Goal: Task Accomplishment & Management: Use online tool/utility

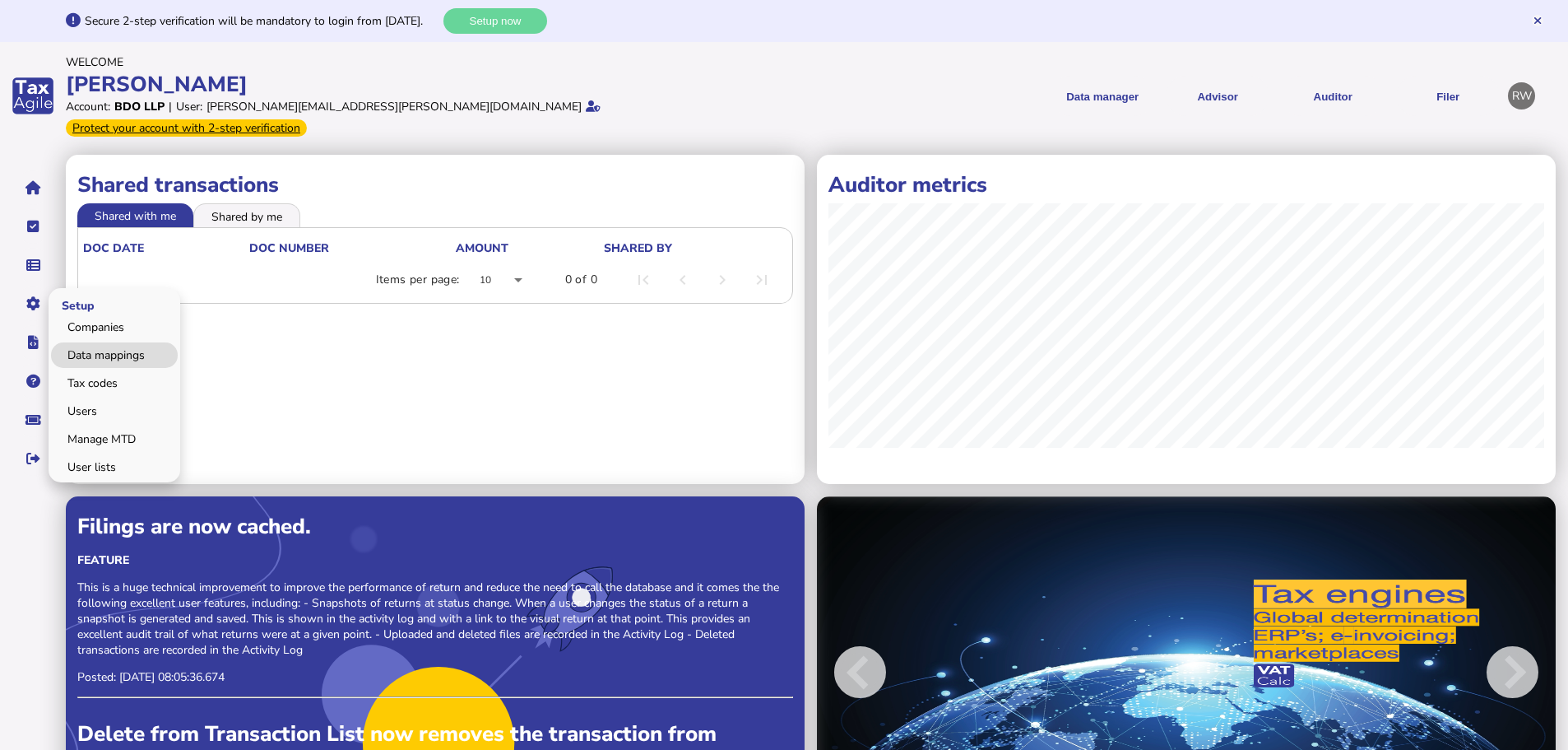
click at [96, 342] on link "Data mappings" at bounding box center [114, 354] width 127 height 26
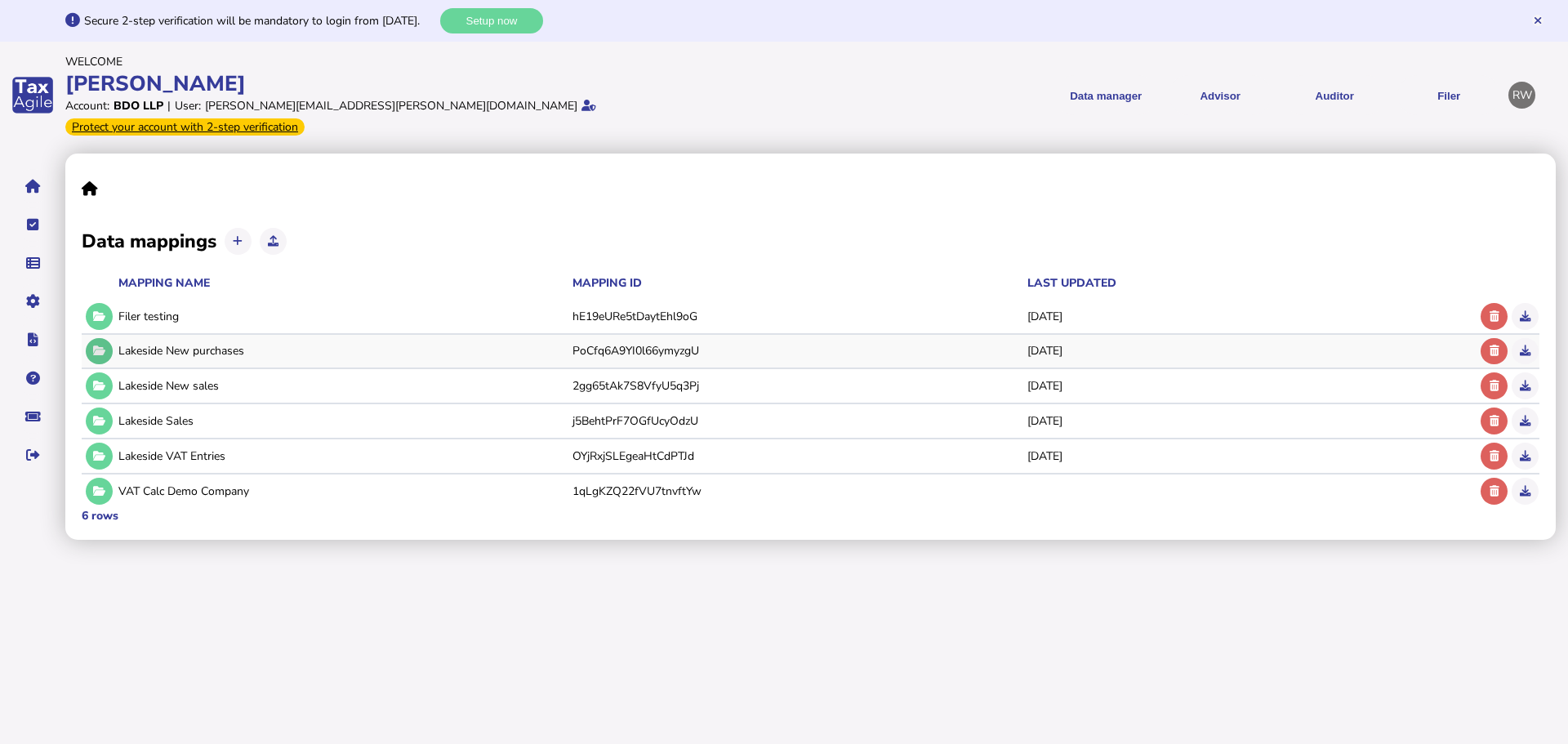
click at [95, 338] on button at bounding box center [99, 352] width 27 height 27
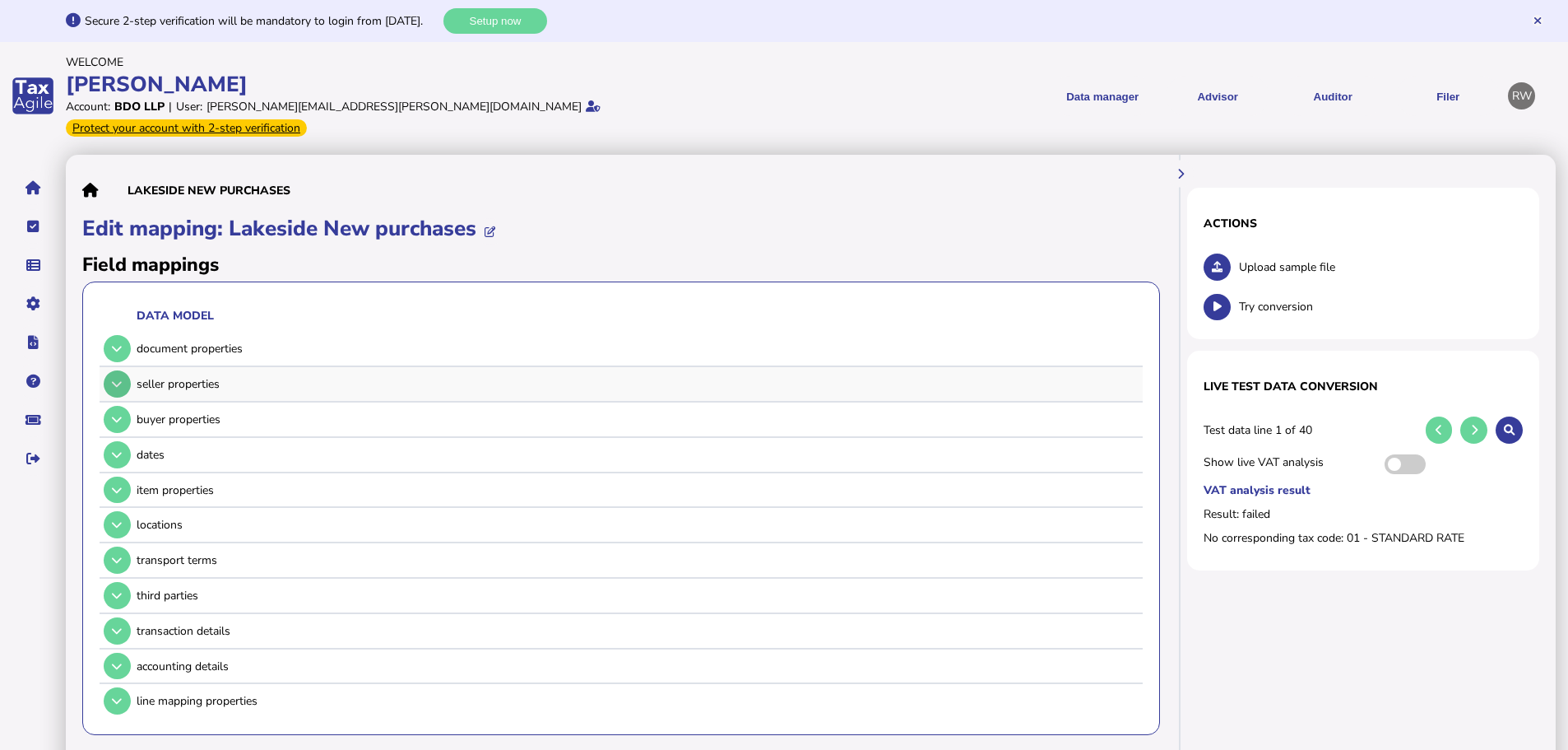
click at [110, 371] on button at bounding box center [117, 384] width 27 height 27
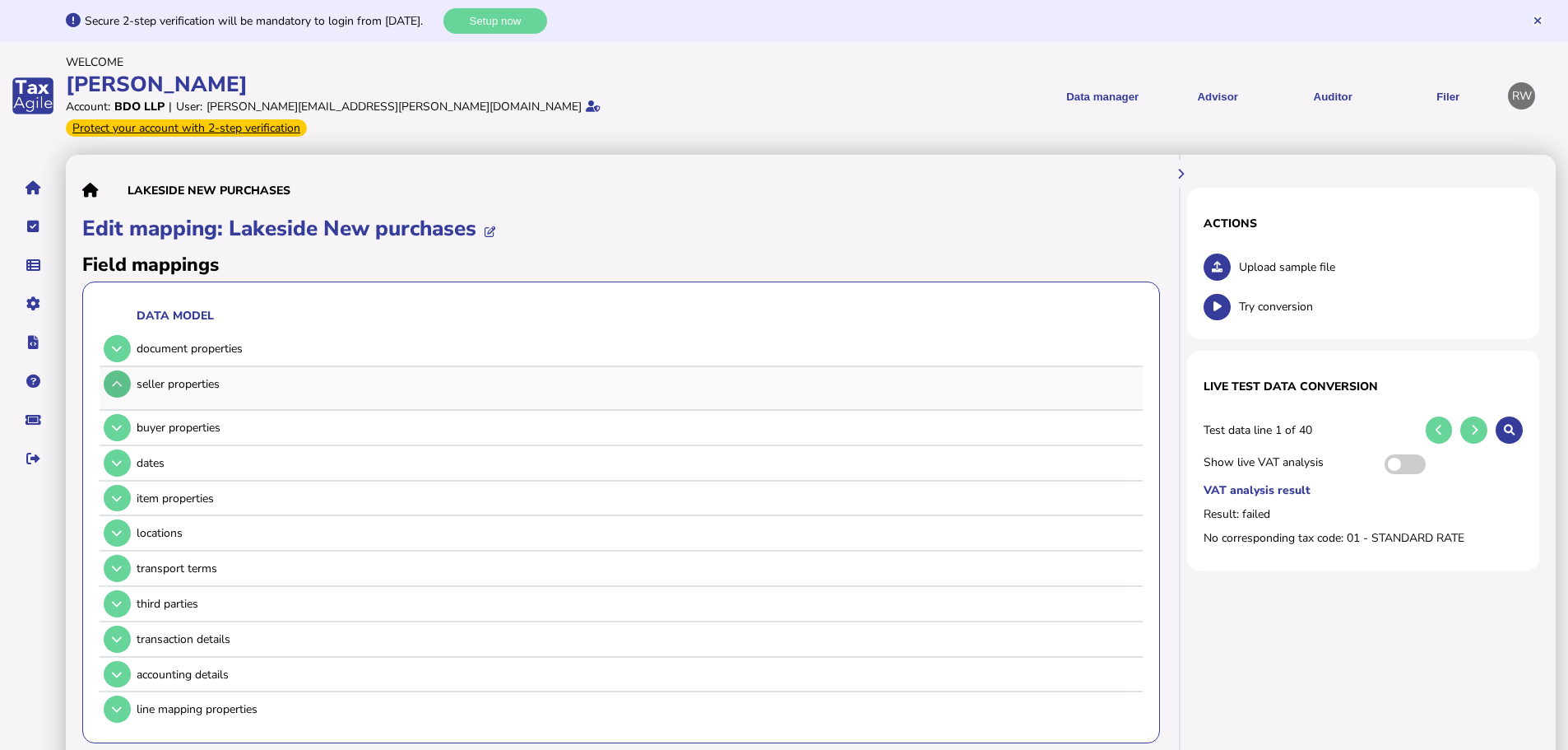
click at [117, 378] on icon at bounding box center [117, 383] width 10 height 11
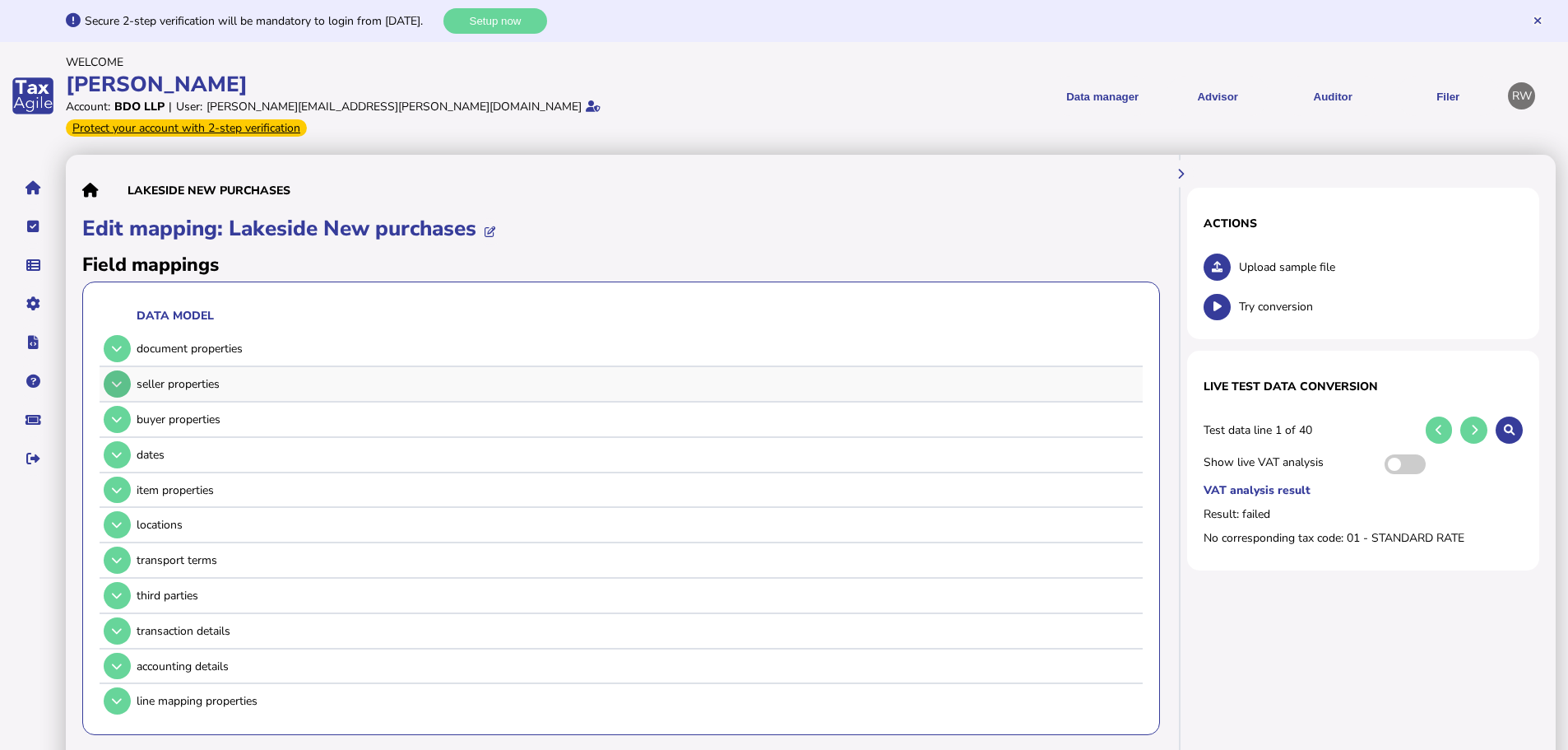
click at [117, 378] on icon at bounding box center [117, 383] width 10 height 11
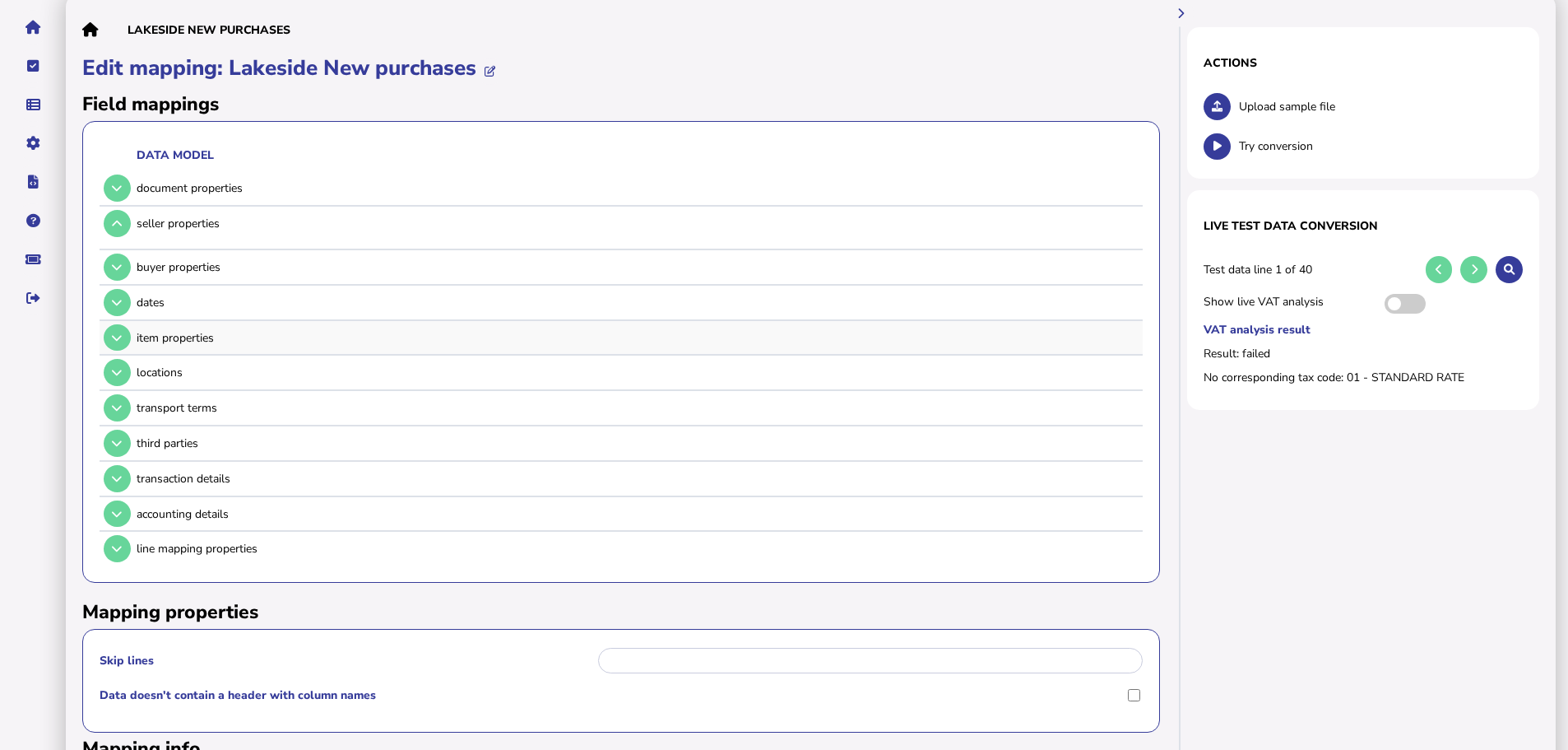
scroll to position [164, 0]
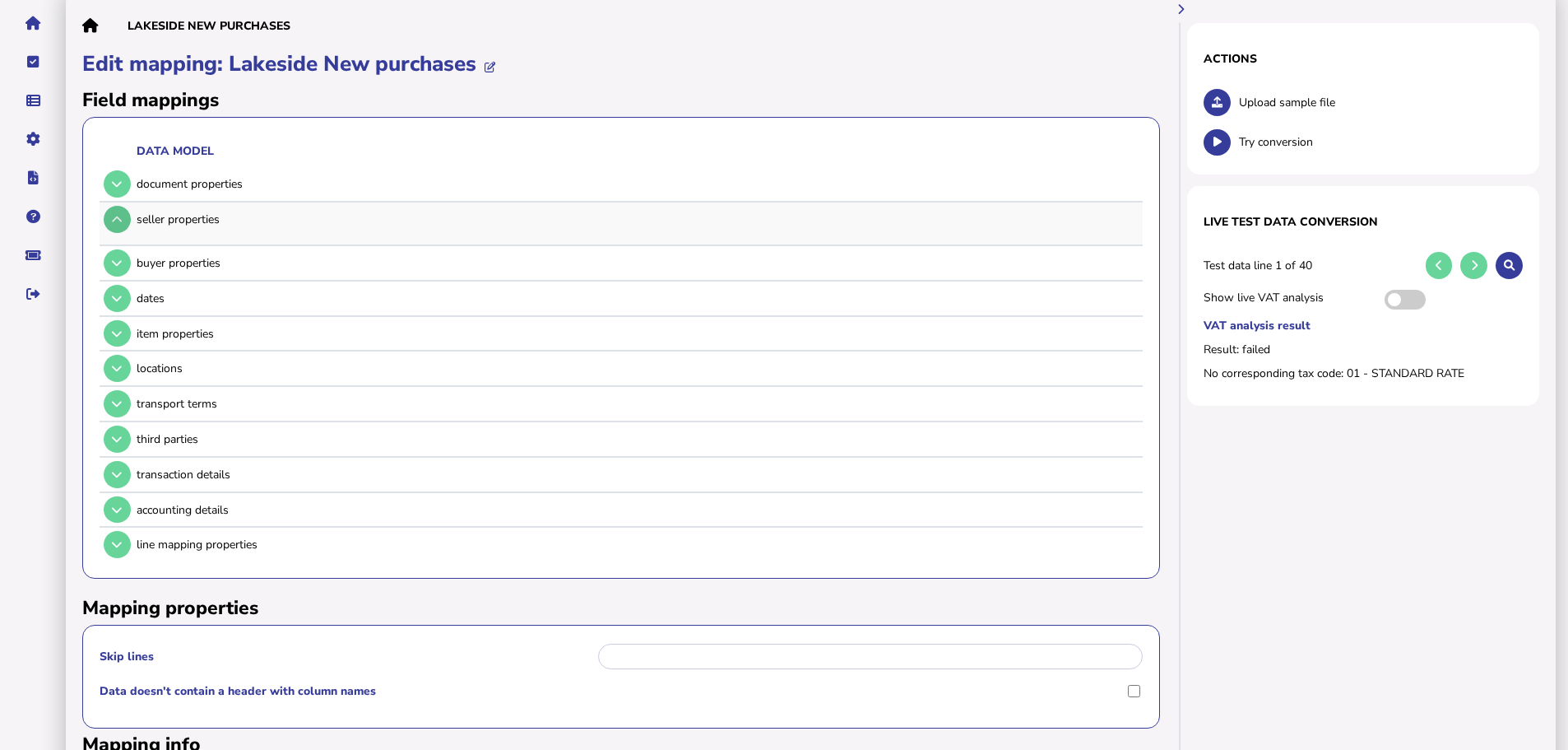
click at [104, 205] on button at bounding box center [117, 219] width 27 height 27
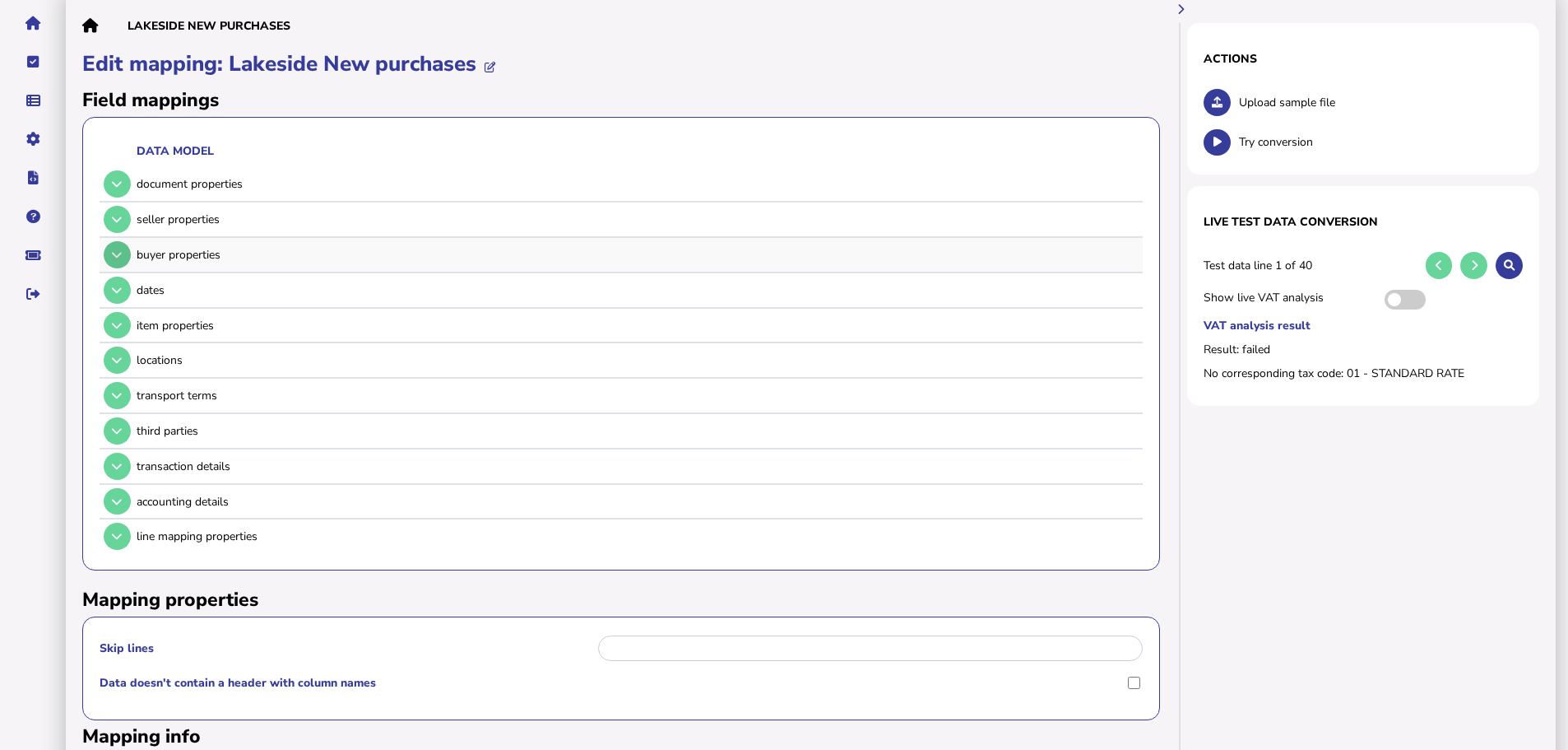
click at [121, 241] on button at bounding box center [117, 254] width 27 height 27
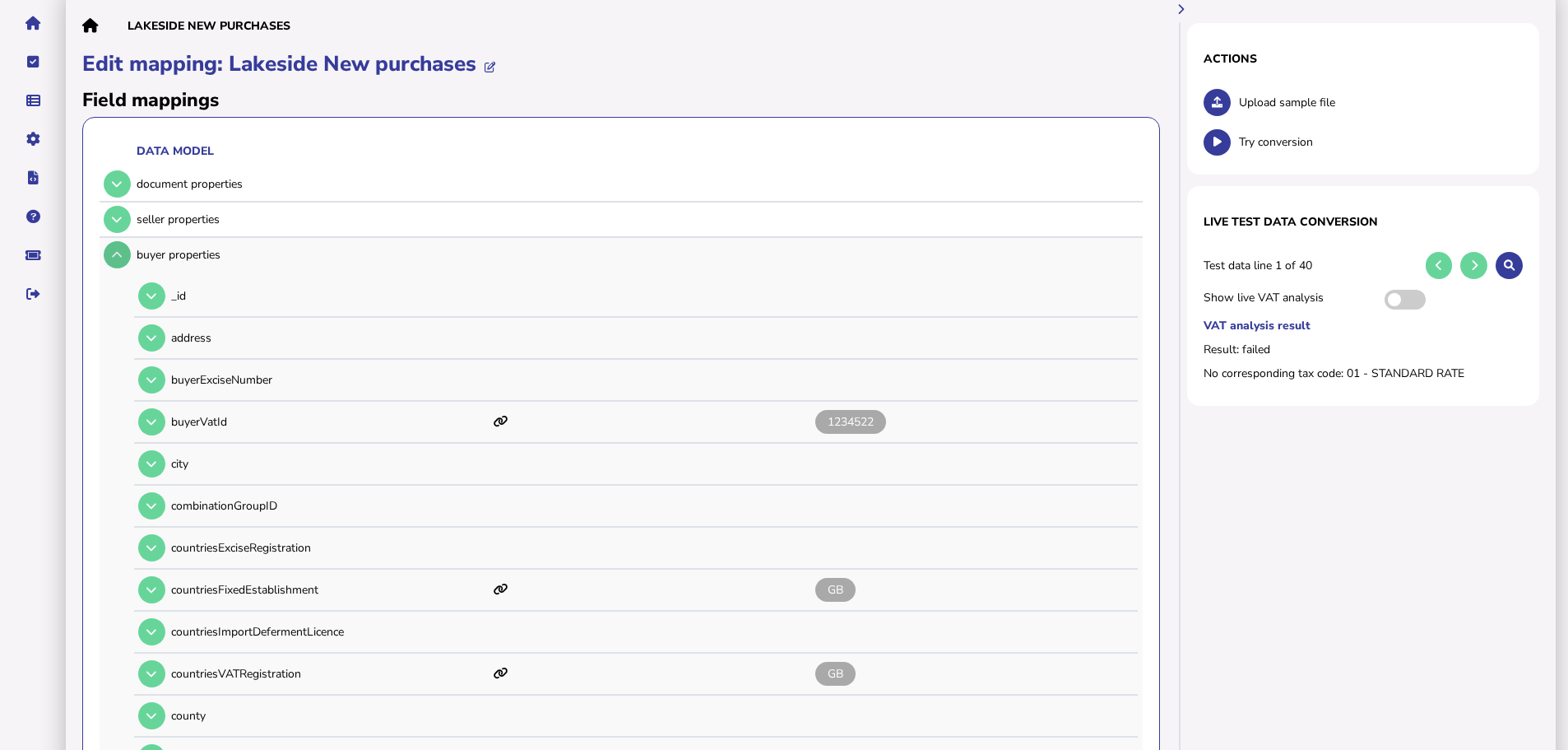
click at [121, 241] on button at bounding box center [117, 254] width 27 height 27
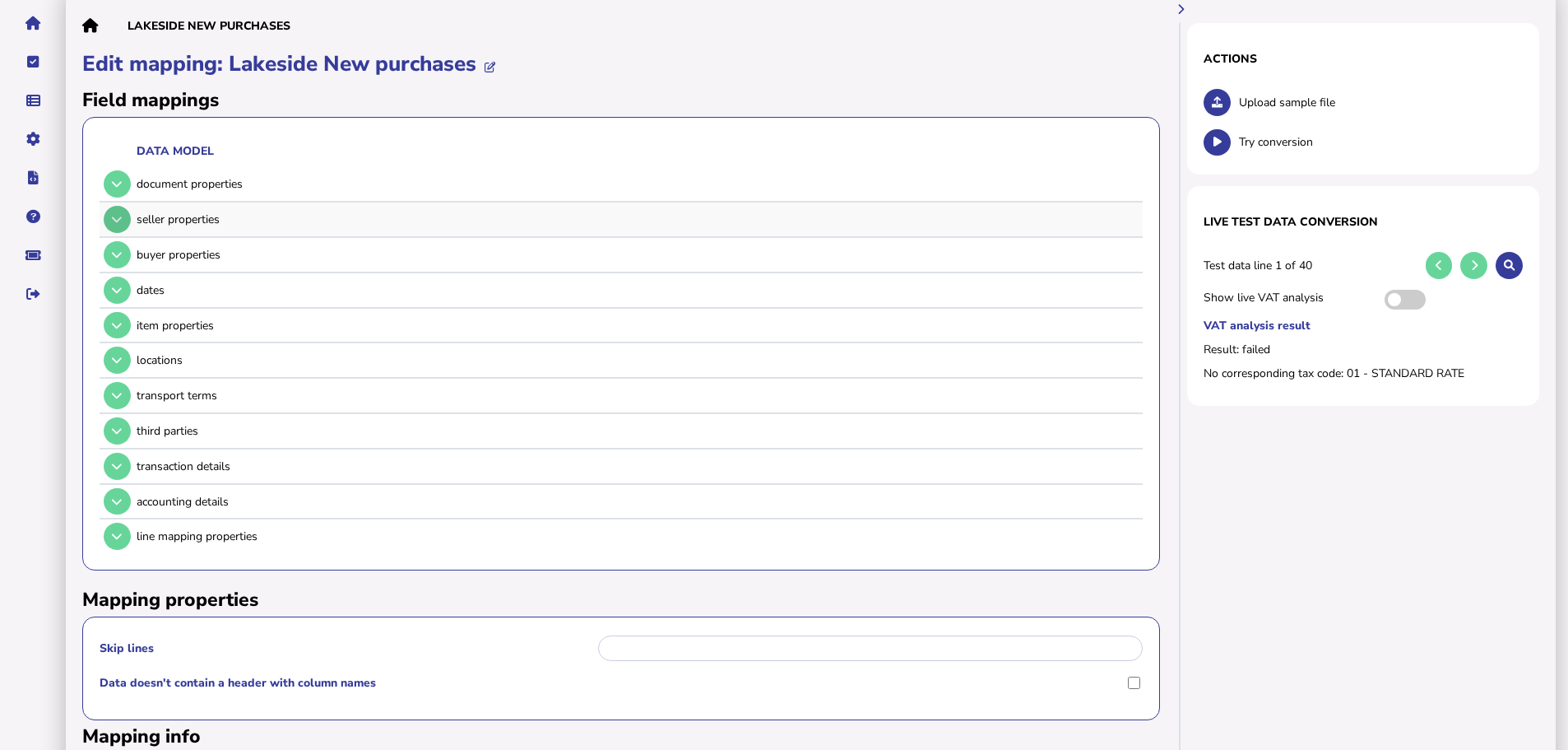
click at [121, 214] on icon at bounding box center [117, 219] width 10 height 11
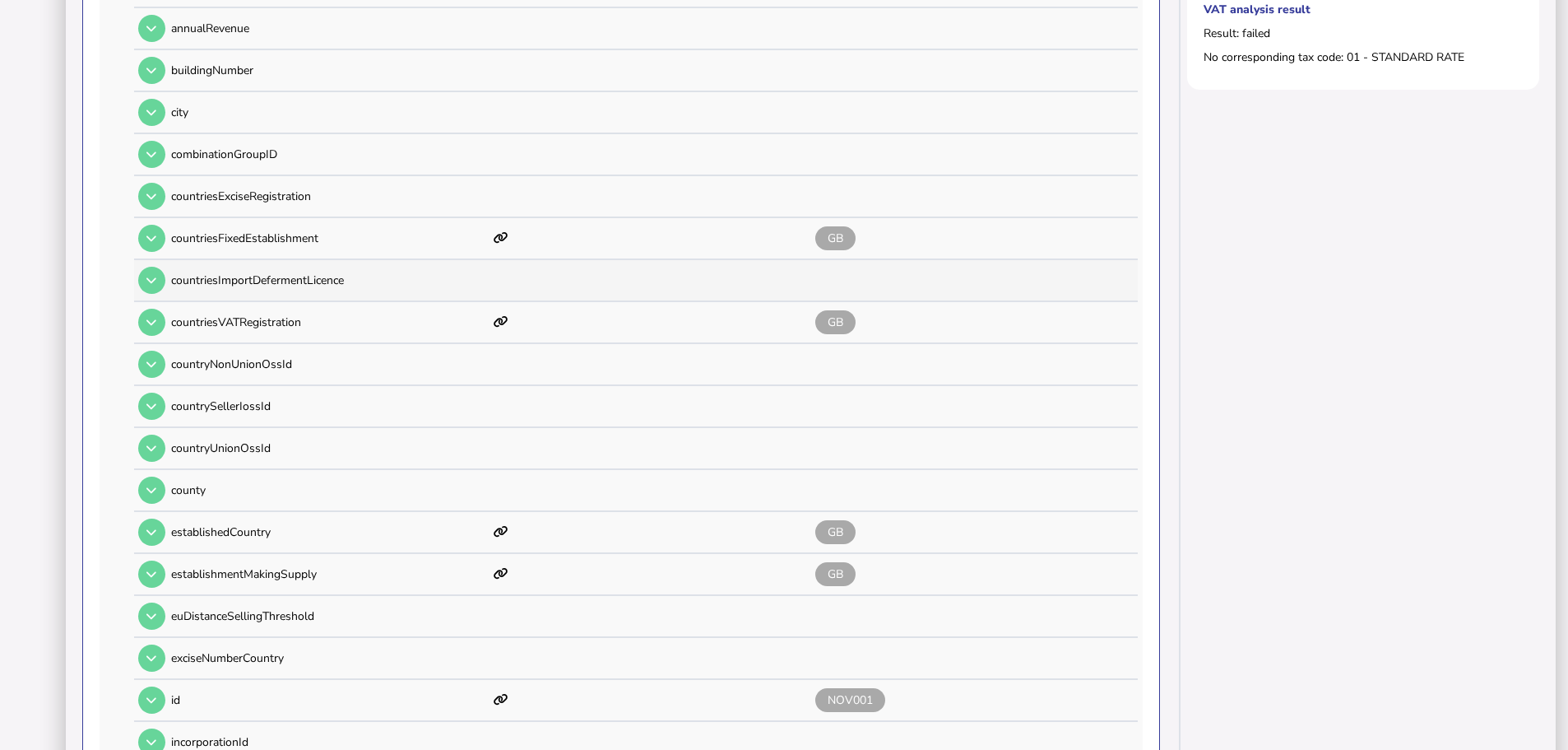
scroll to position [576, 0]
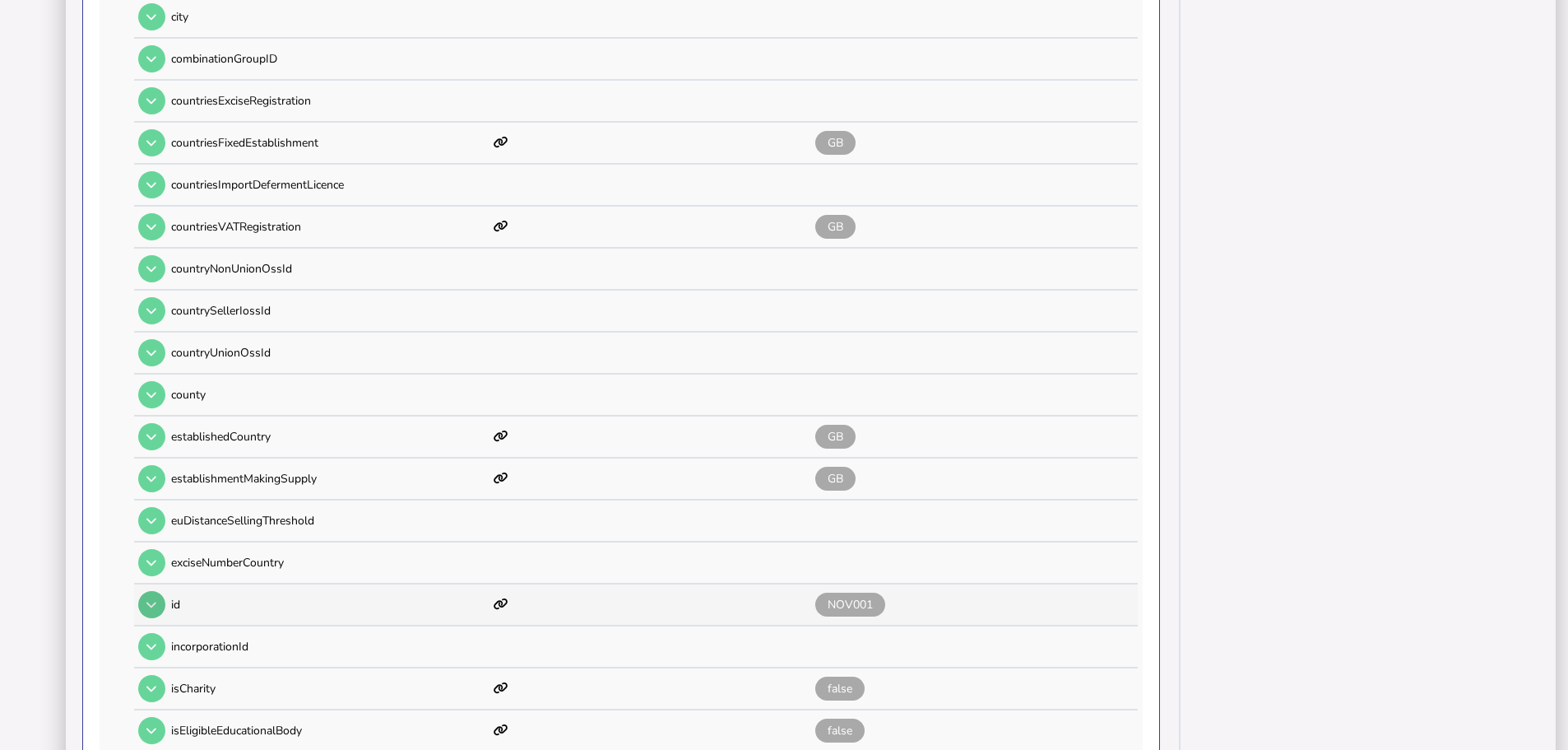
click at [158, 590] on button at bounding box center [152, 604] width 27 height 27
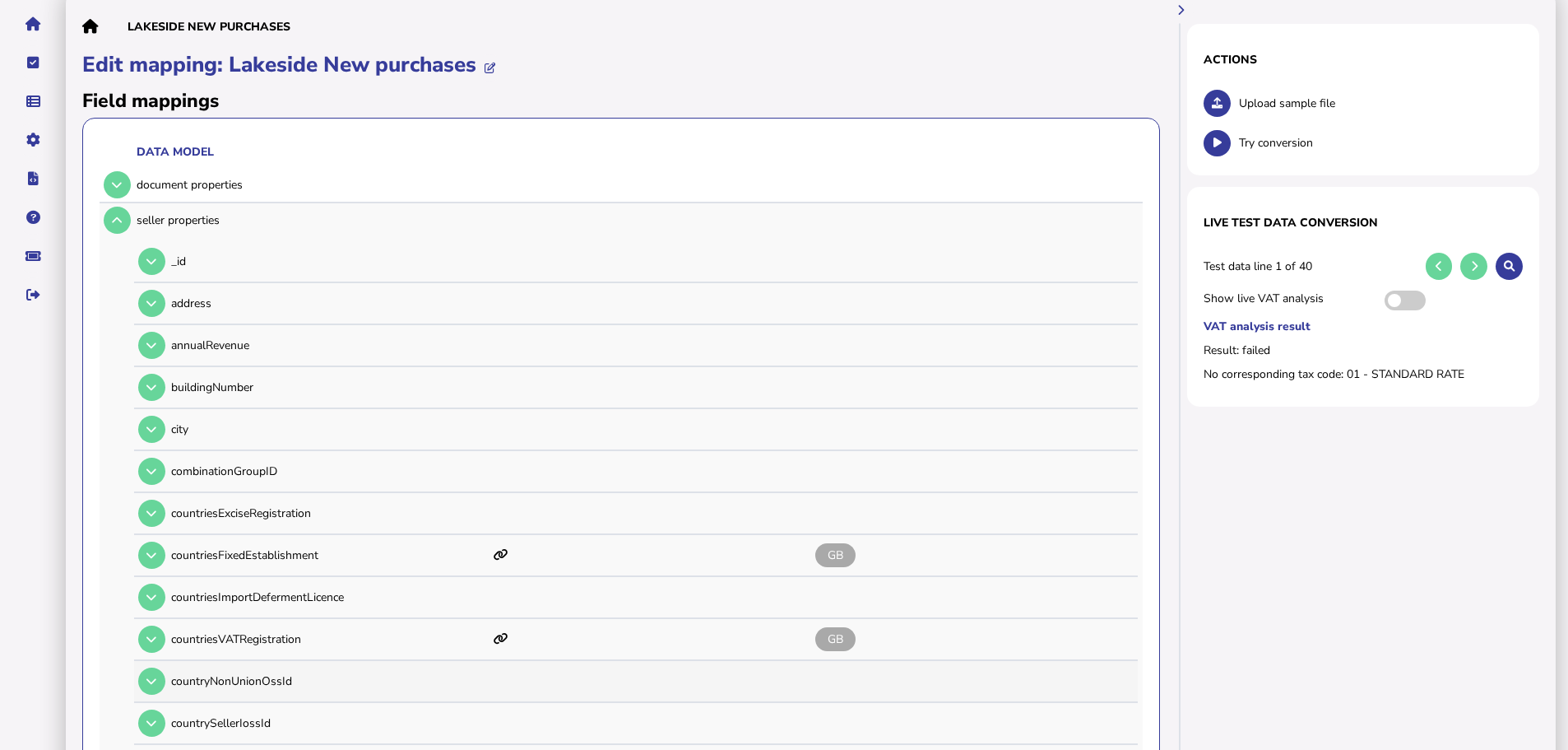
scroll to position [82, 0]
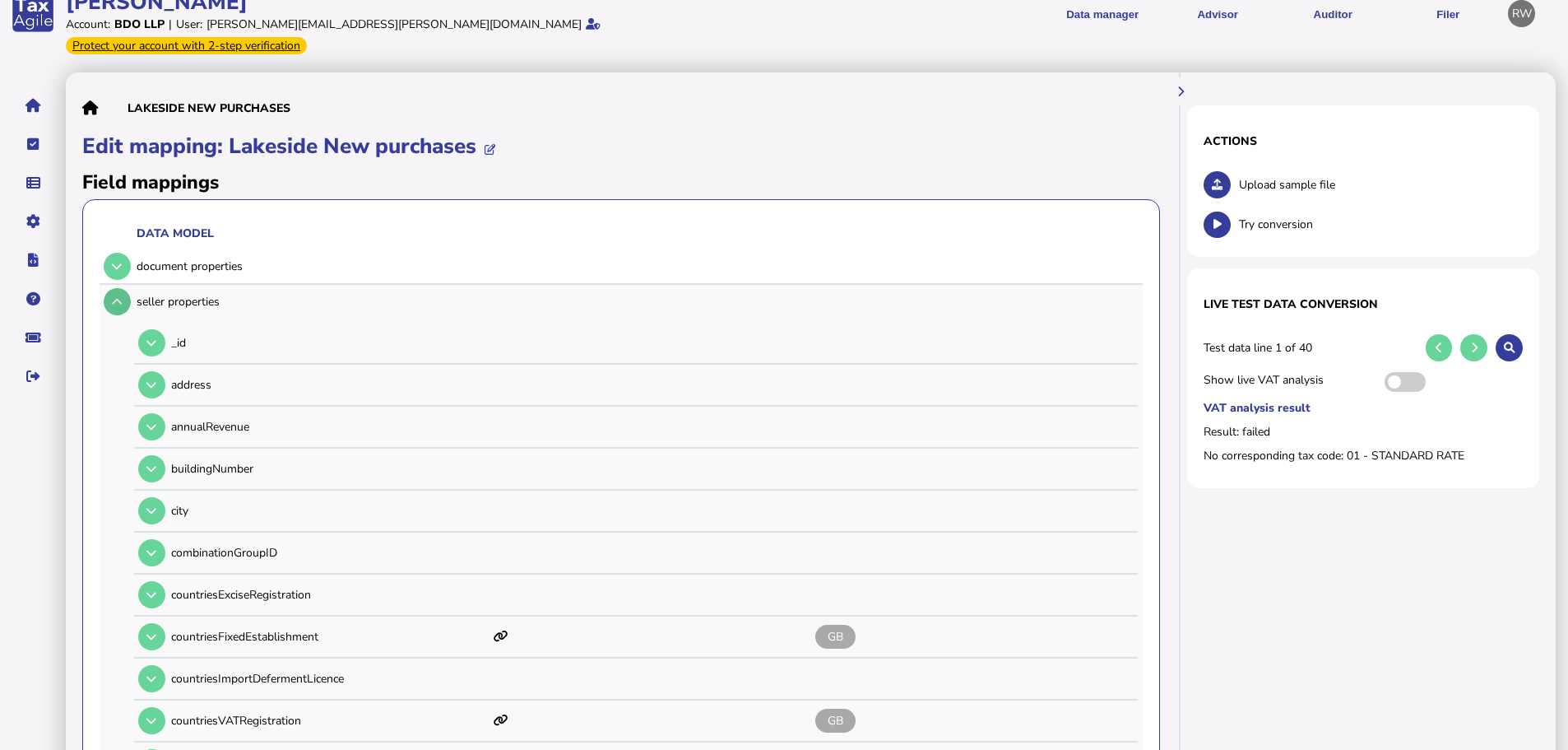
click at [121, 296] on icon at bounding box center [117, 301] width 10 height 11
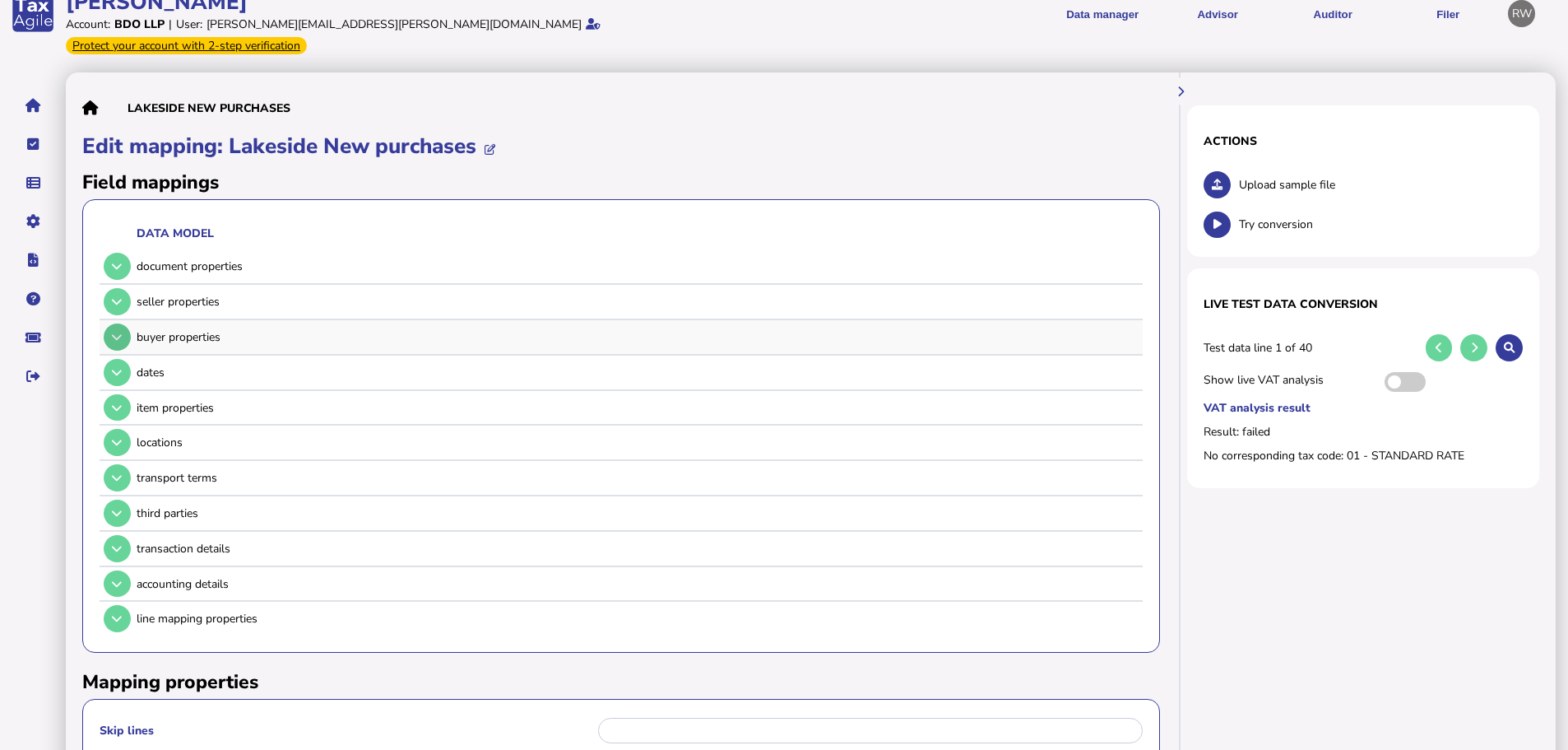
click at [123, 323] on button at bounding box center [117, 336] width 27 height 27
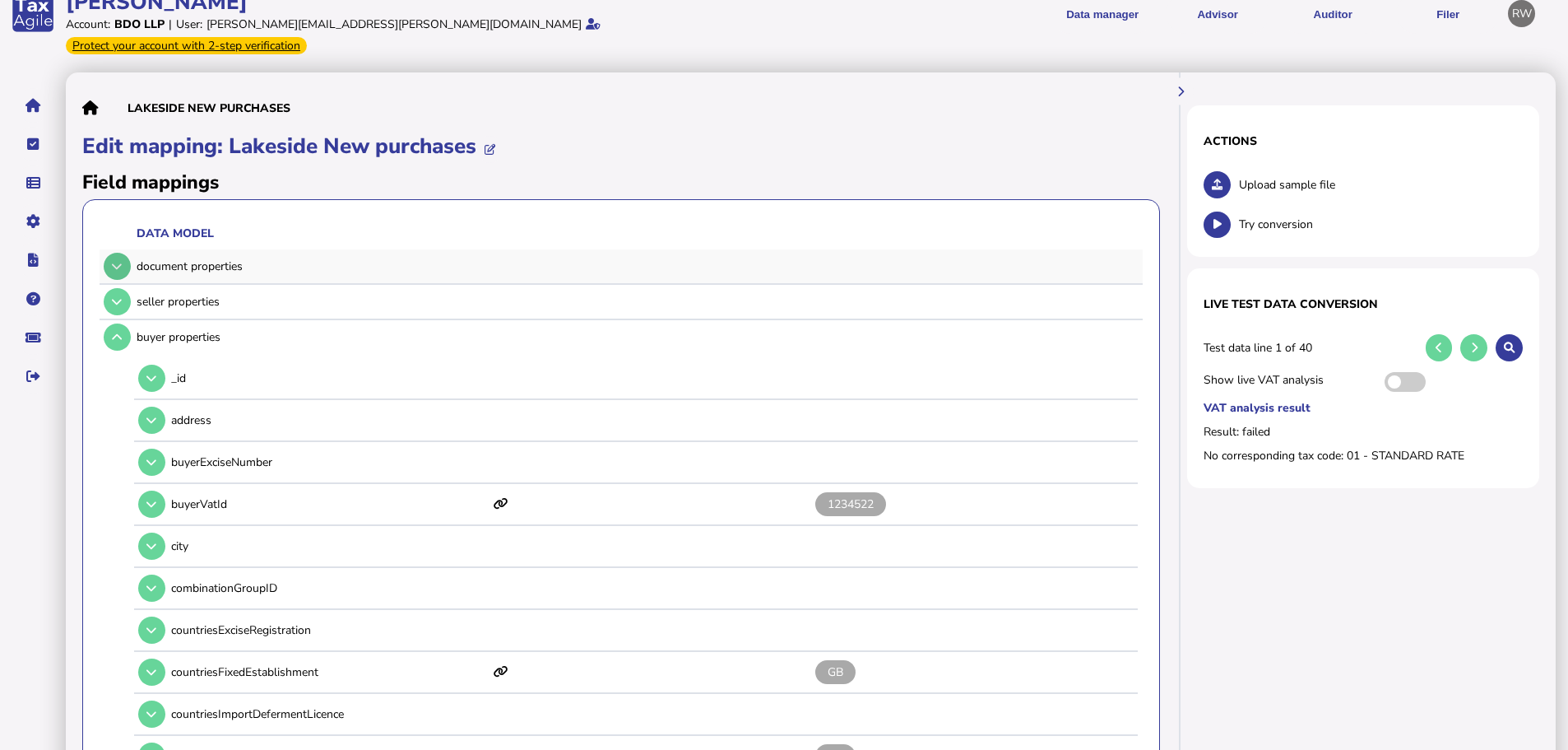
click at [113, 261] on icon at bounding box center [117, 266] width 10 height 11
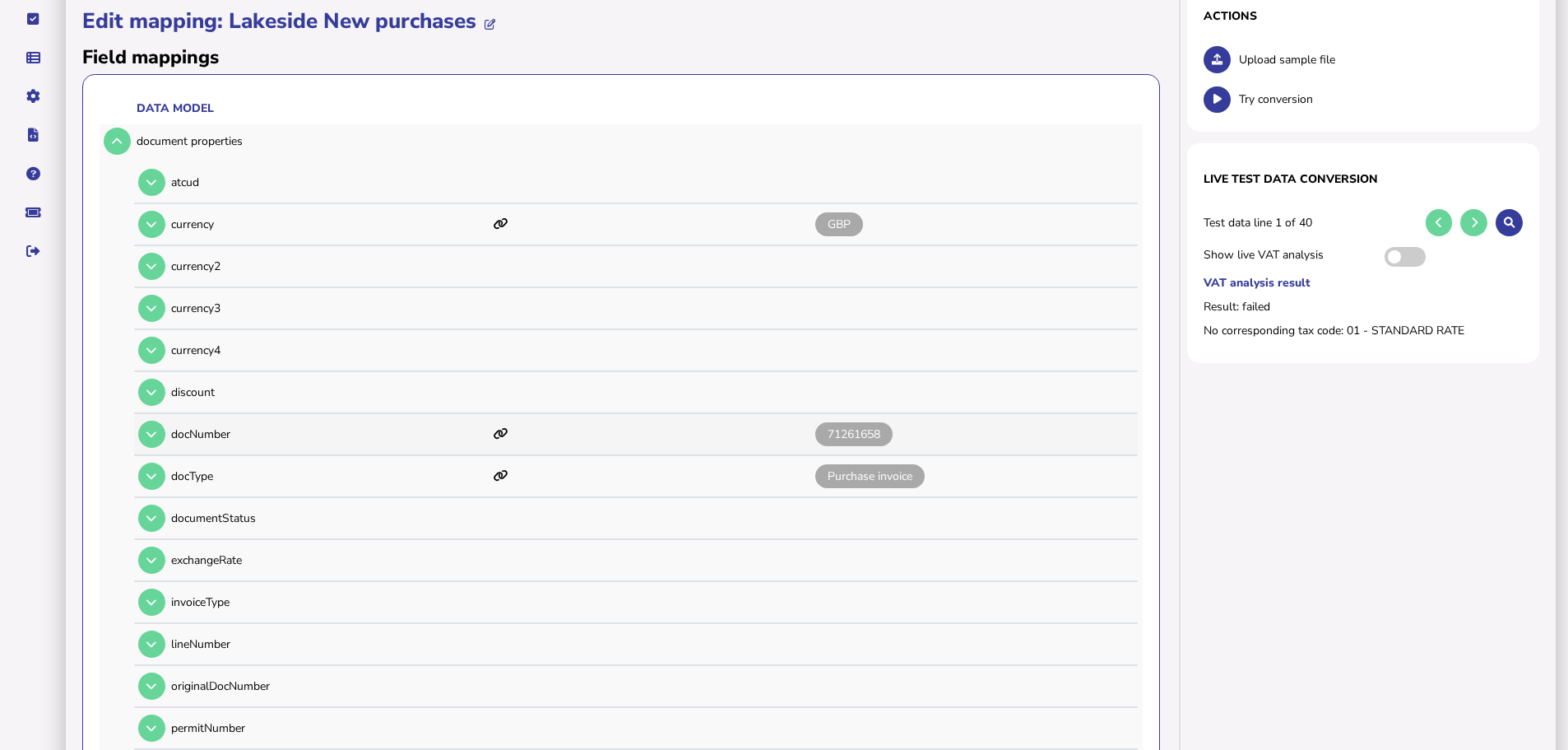
scroll to position [246, 0]
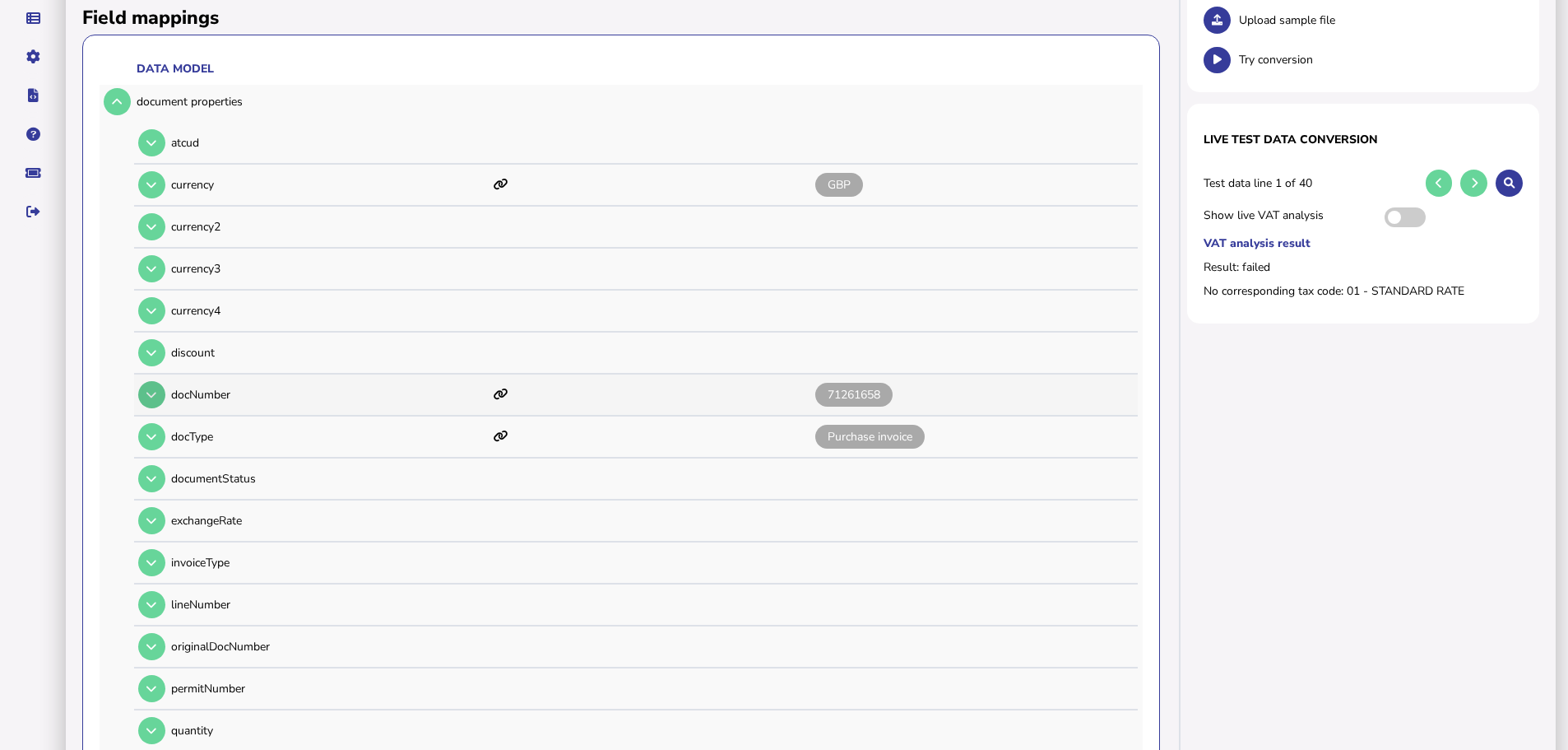
click at [150, 389] on icon at bounding box center [151, 394] width 10 height 11
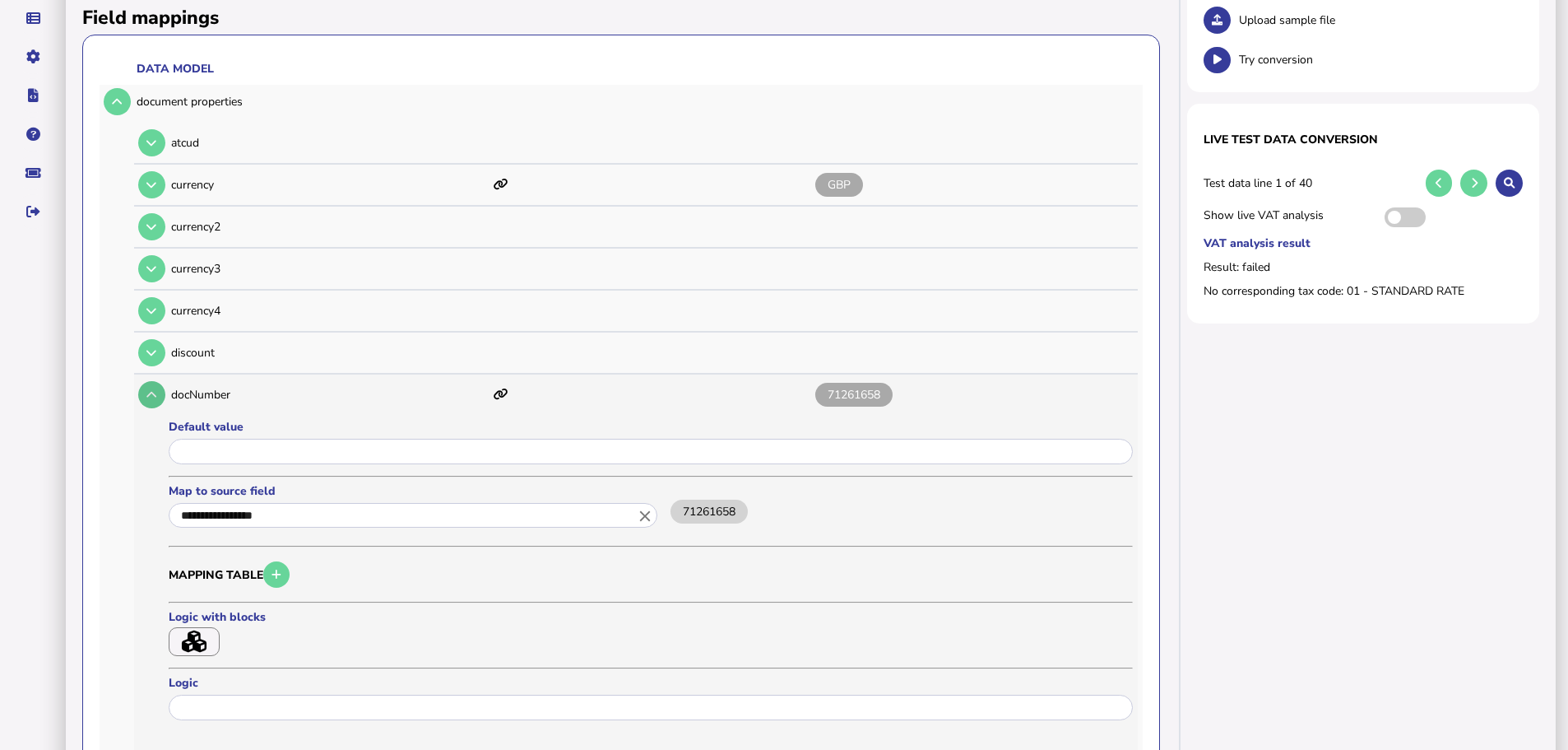
click at [151, 381] on button at bounding box center [152, 395] width 27 height 27
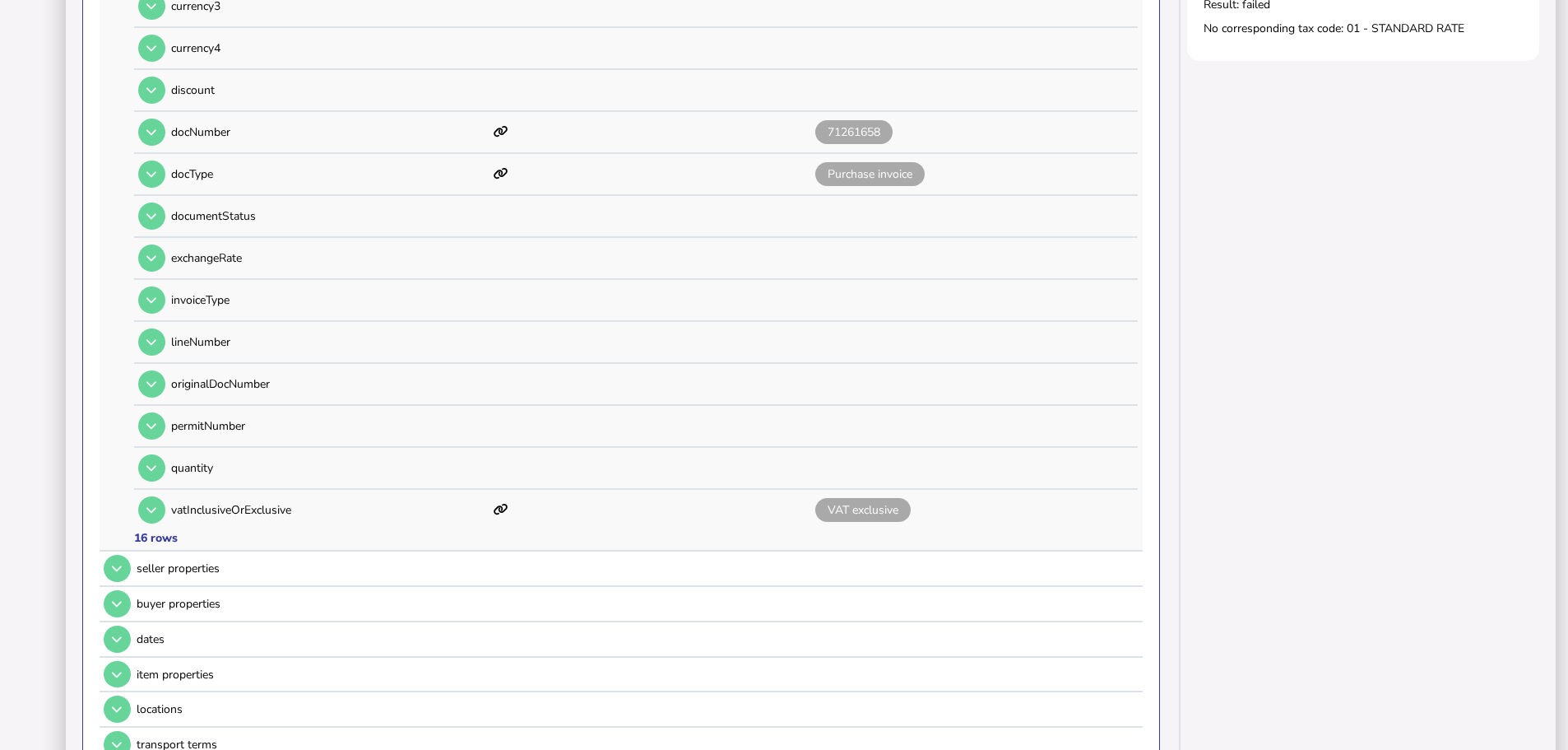
scroll to position [740, 0]
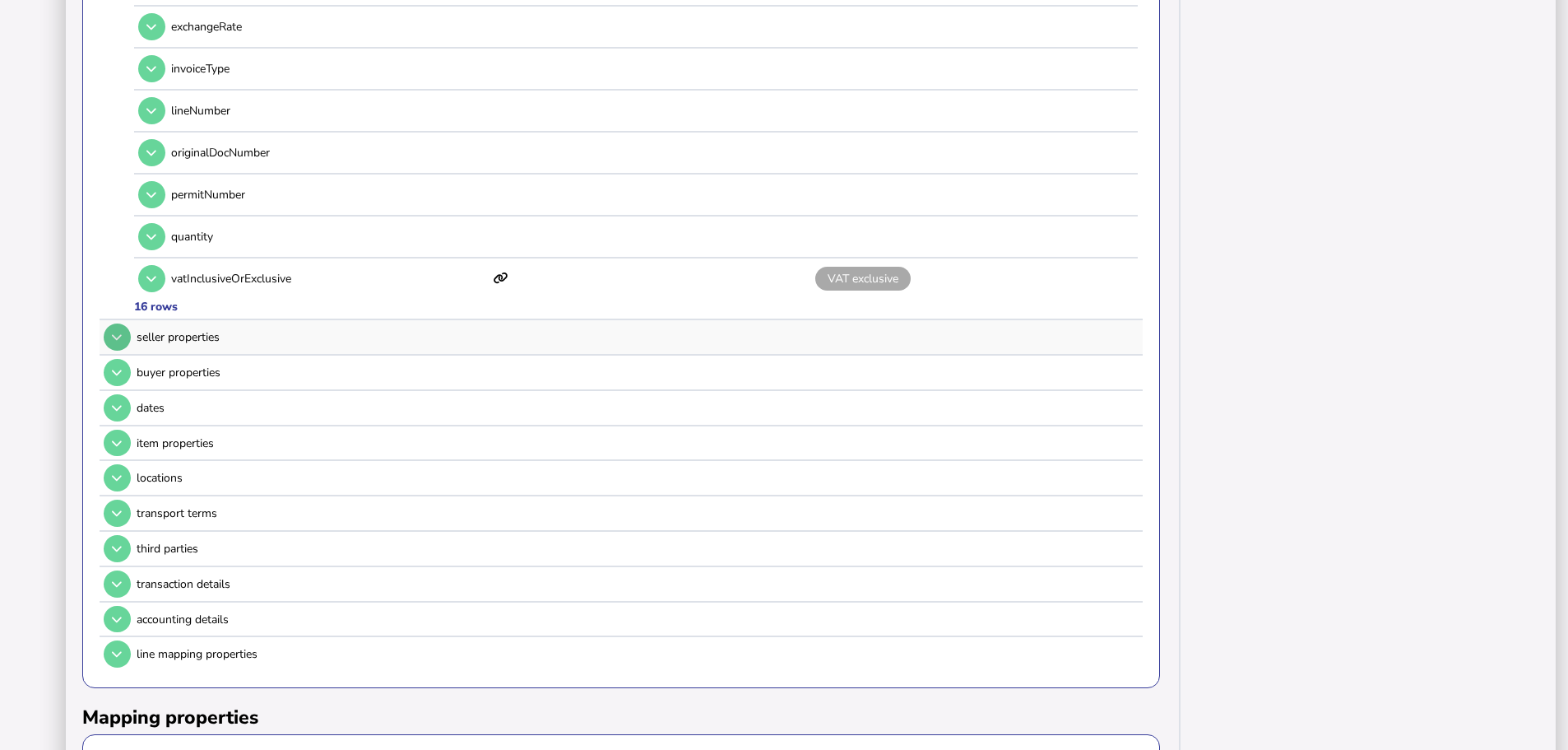
click at [117, 323] on button at bounding box center [117, 336] width 27 height 27
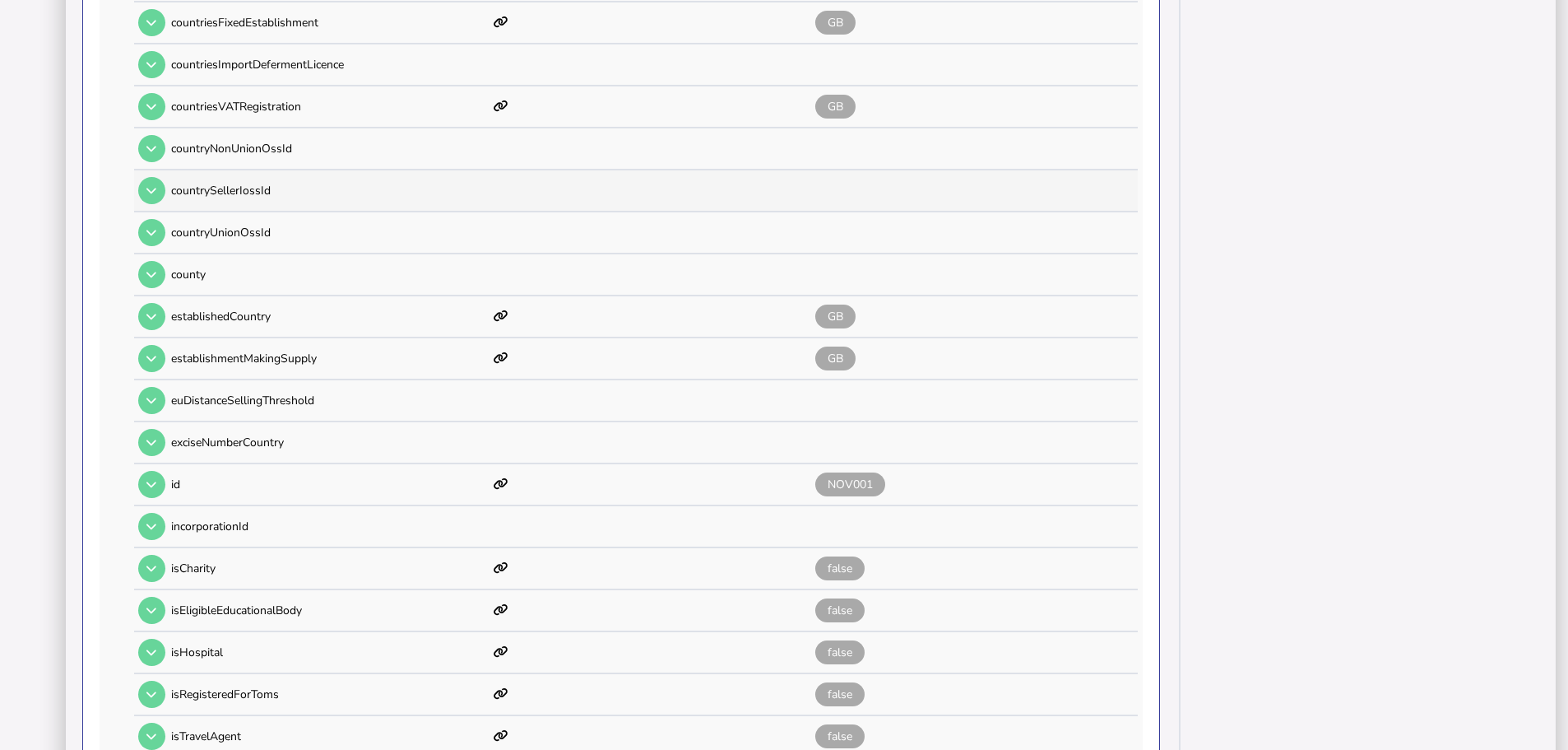
scroll to position [329, 0]
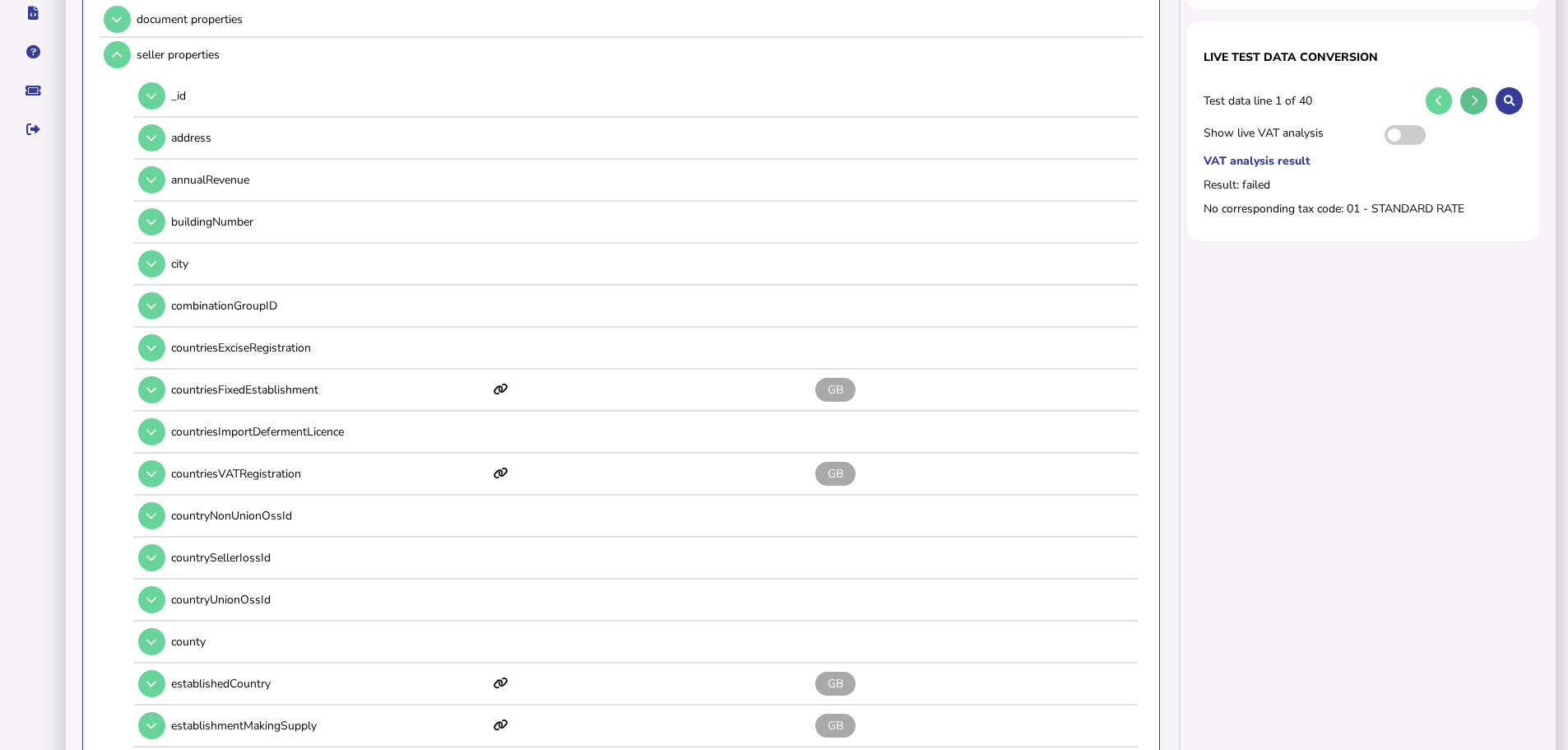
click at [1482, 87] on button at bounding box center [1473, 100] width 27 height 27
click at [1471, 96] on icon at bounding box center [1473, 100] width 7 height 11
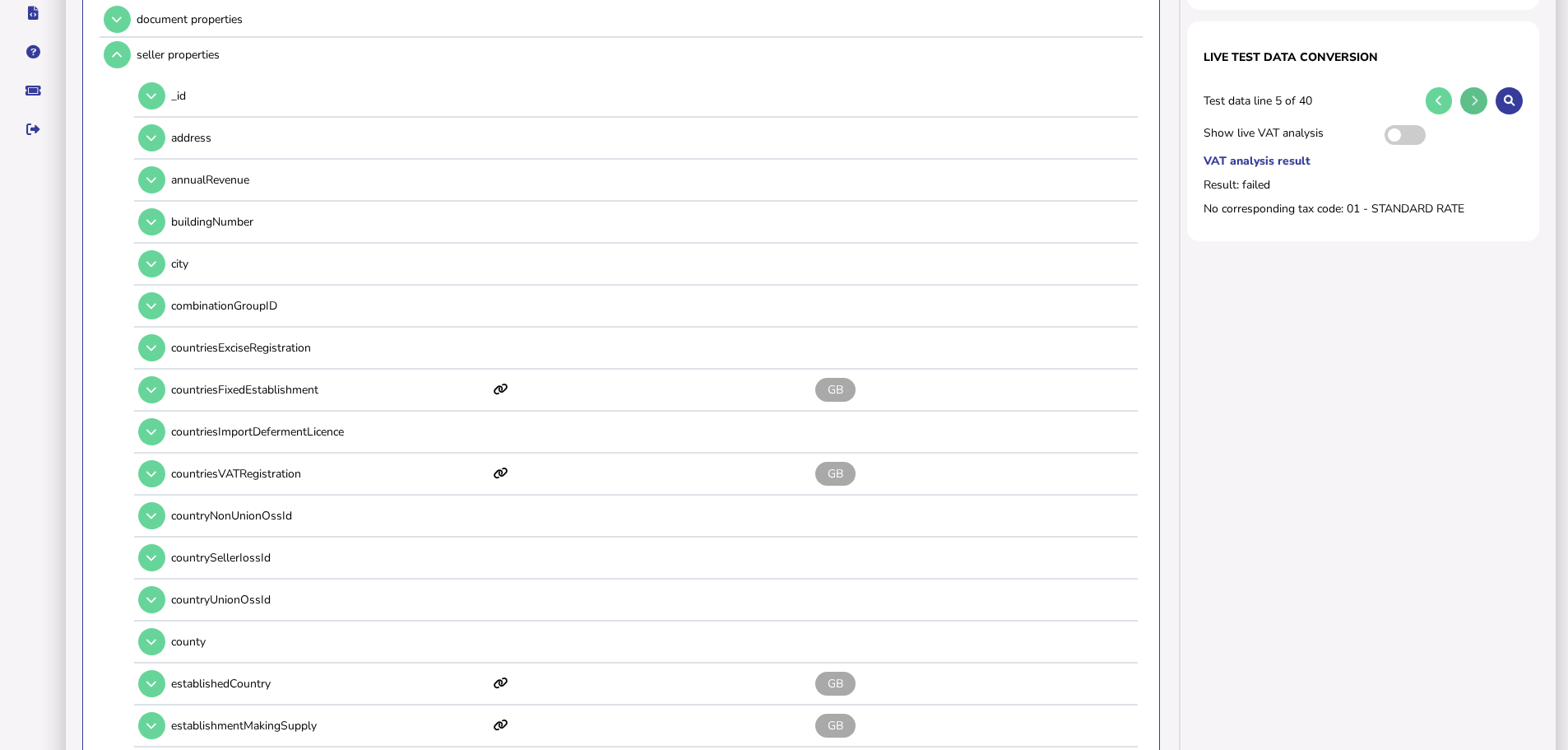
click at [1471, 96] on icon at bounding box center [1473, 100] width 7 height 11
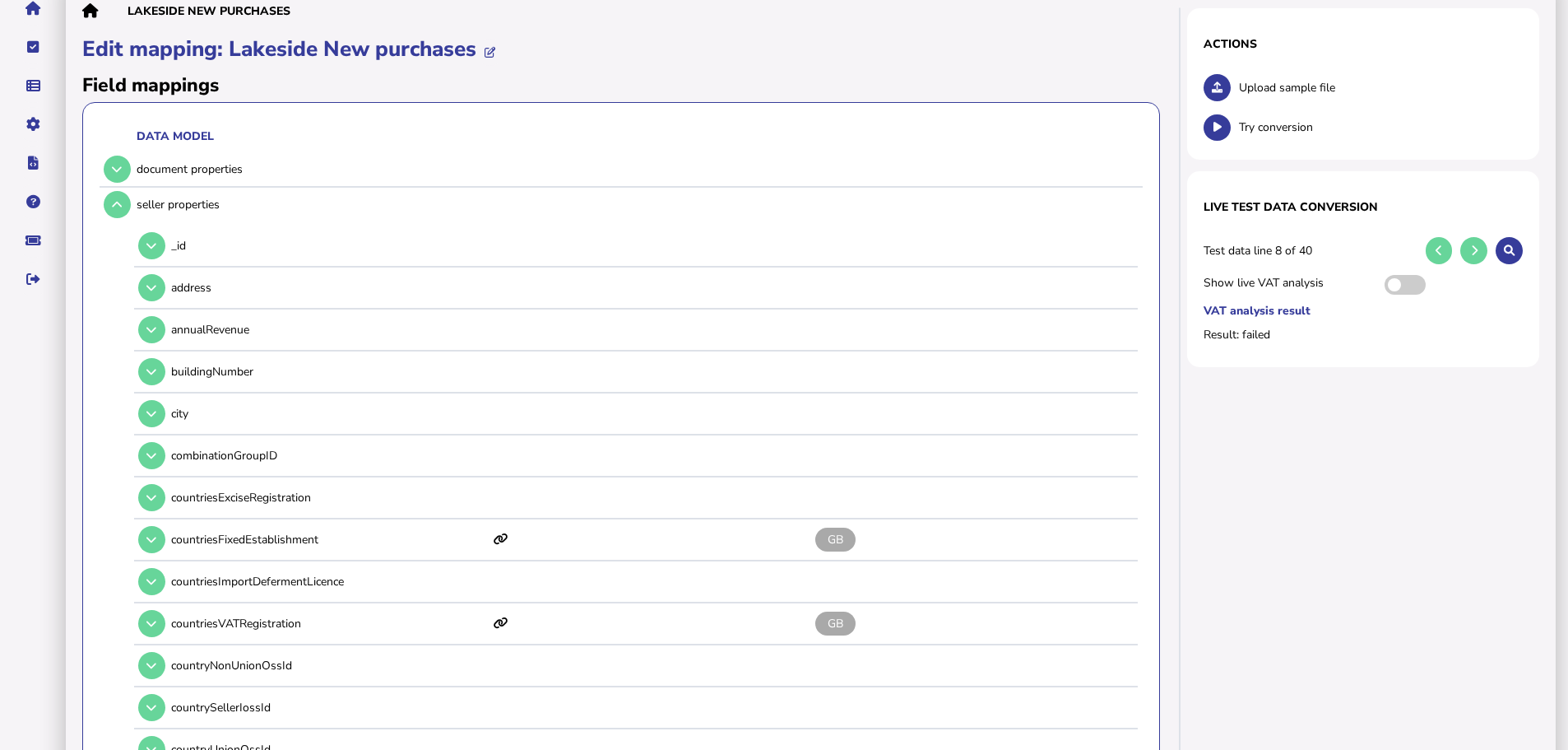
scroll to position [164, 0]
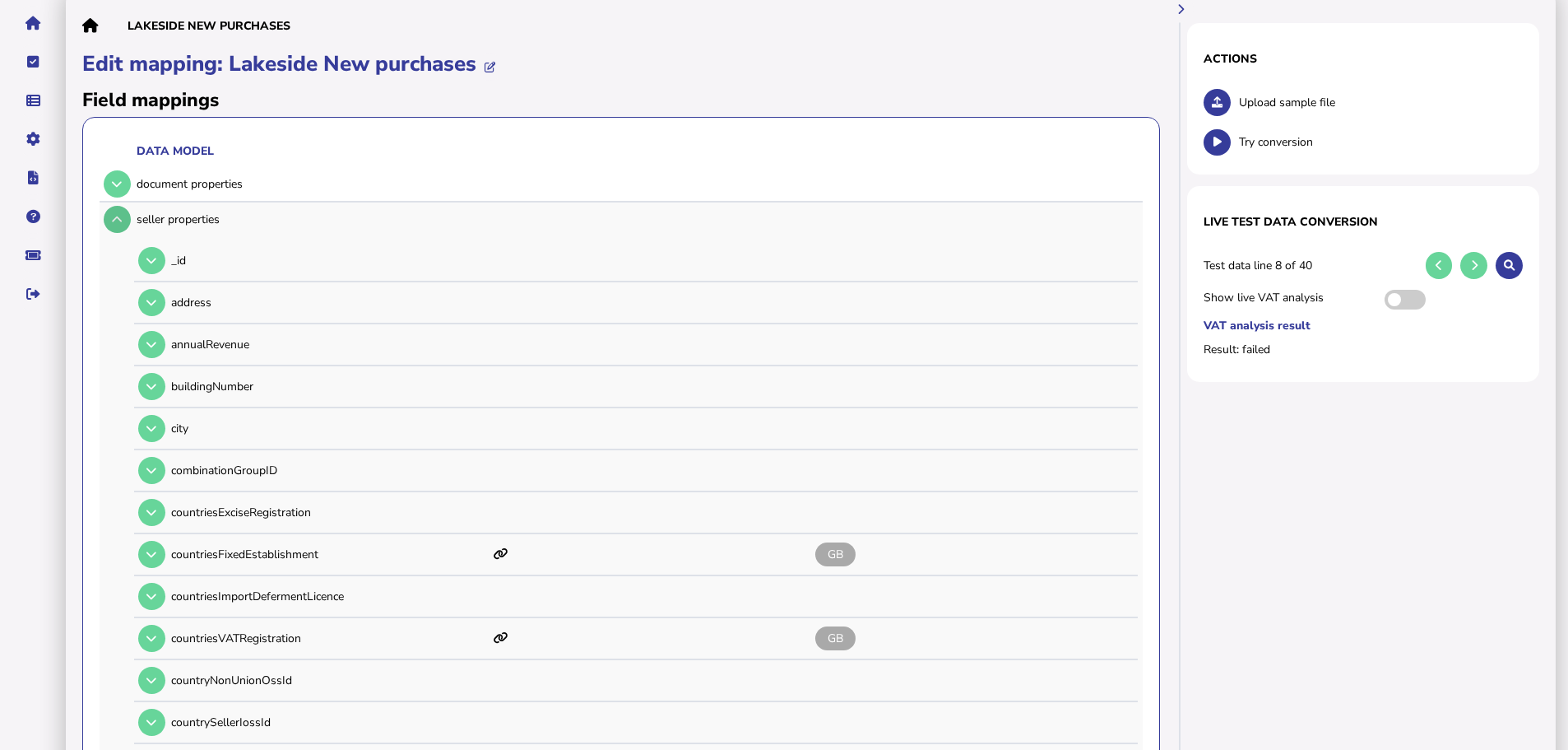
click at [122, 205] on button at bounding box center [117, 219] width 27 height 27
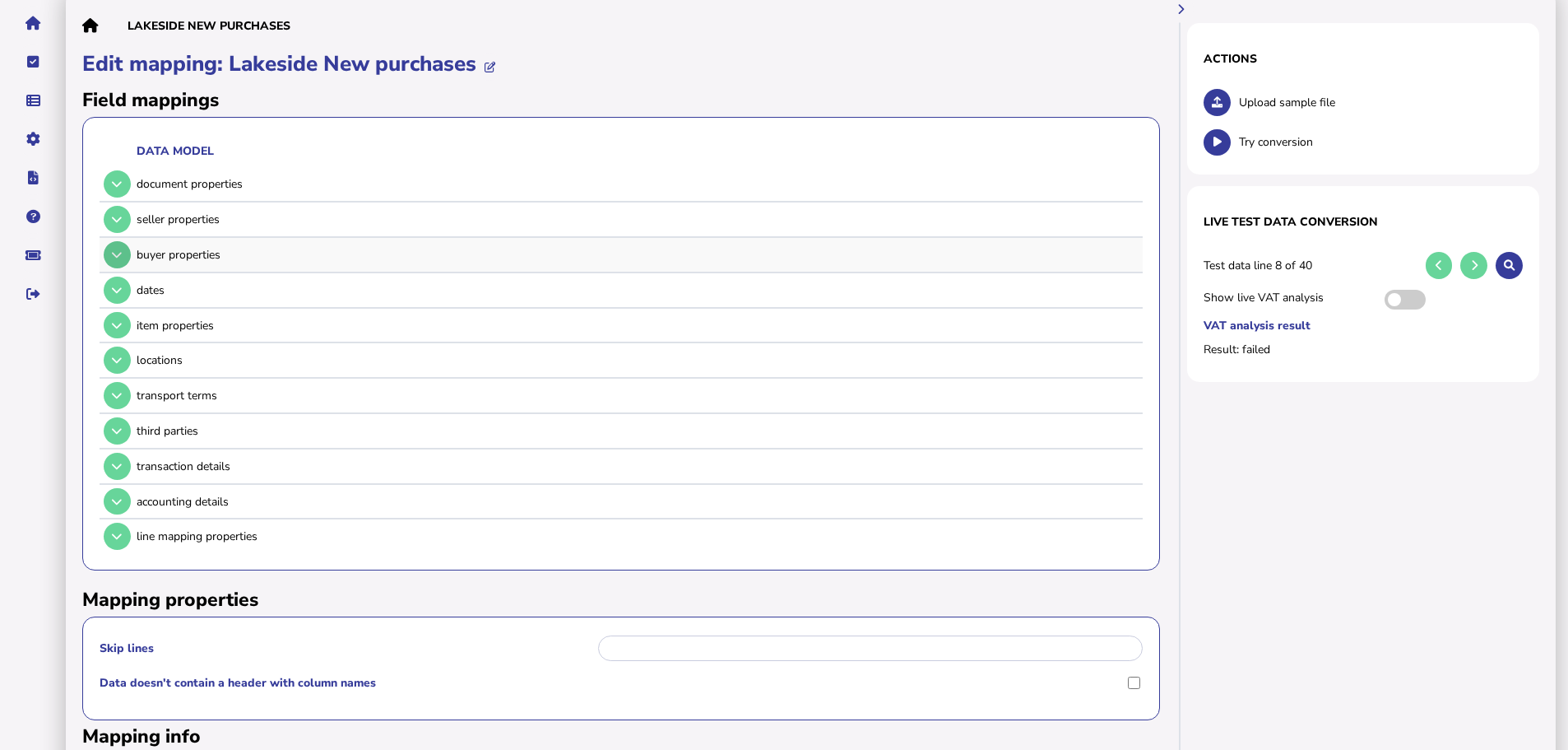
click at [121, 242] on button at bounding box center [117, 254] width 27 height 27
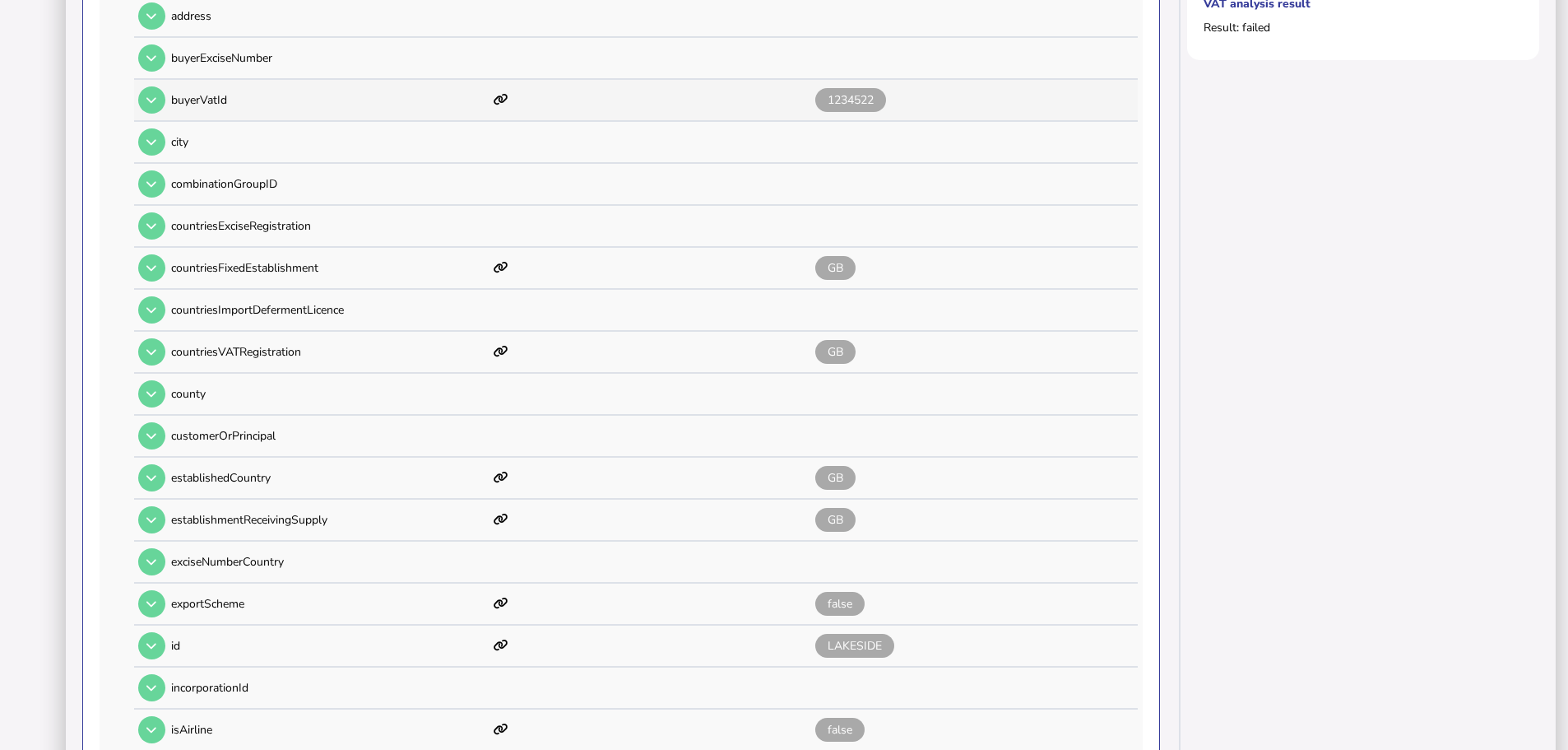
scroll to position [0, 0]
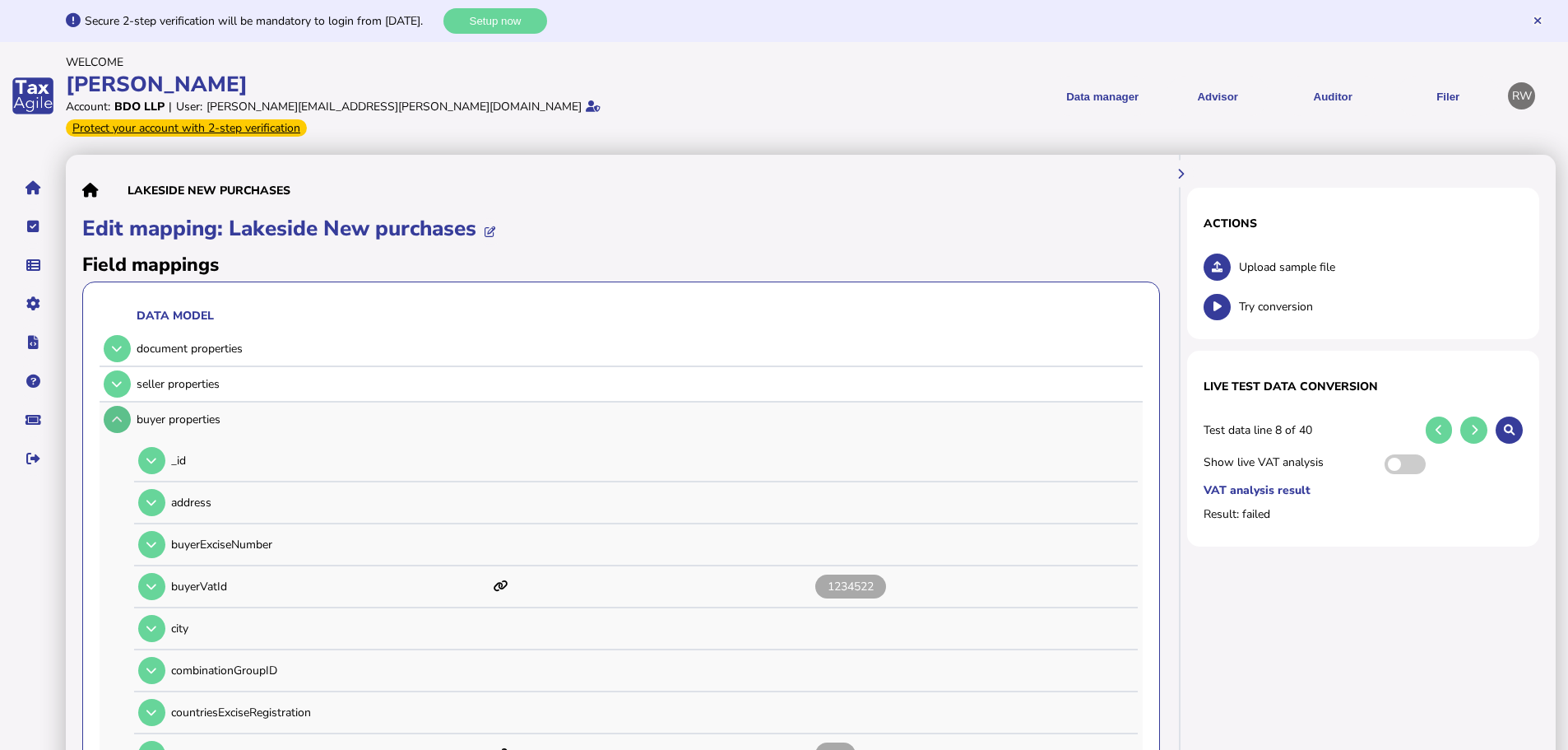
click at [117, 406] on button at bounding box center [117, 419] width 27 height 27
